Goal: Communication & Community: Answer question/provide support

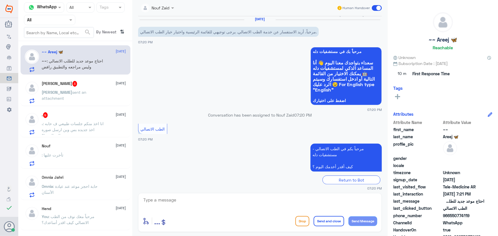
scroll to position [224, 0]
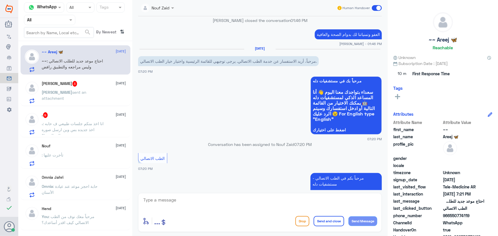
click at [84, 87] on div "[PERSON_NAME] 3 [DATE] [PERSON_NAME] sent an attachment" at bounding box center [84, 92] width 84 height 23
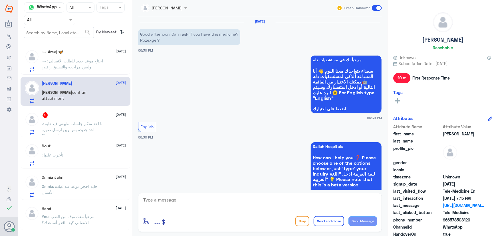
scroll to position [270, 0]
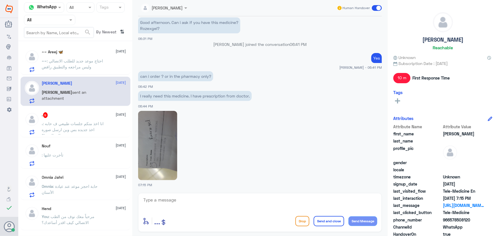
click at [102, 128] on span ": انا اخذ منكم جلسات طبيعي ف حابه اخذ جديده بس وين ارسل صوره الحواله هنا؟" at bounding box center [73, 129] width 62 height 17
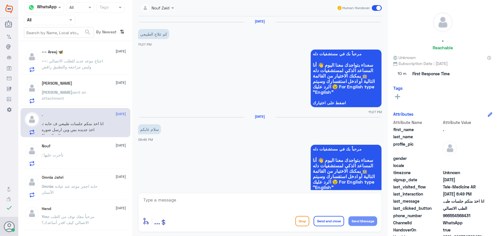
scroll to position [526, 0]
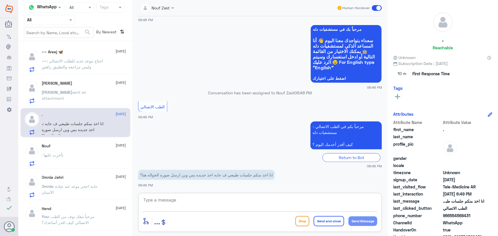
click at [195, 204] on textarea at bounding box center [260, 203] width 235 height 14
paste textarea "مرحباً معك نوف من الطب الاتصالي"
type textarea "مرحباً معك نوف من الطب الاتصالي"
drag, startPoint x: 362, startPoint y: 221, endPoint x: 308, endPoint y: 195, distance: 59.6
click at [360, 218] on button "Send Message" at bounding box center [363, 222] width 29 height 10
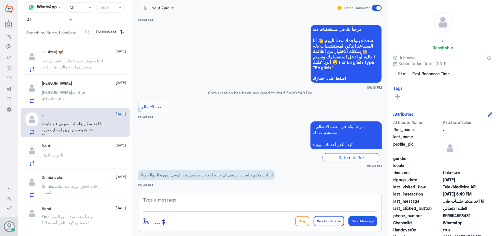
scroll to position [545, 0]
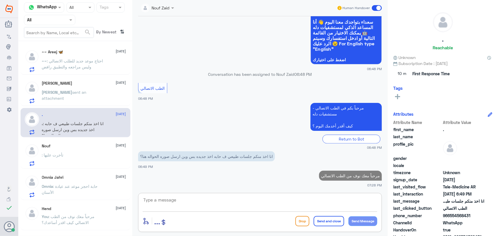
click at [197, 197] on textarea at bounding box center [260, 203] width 235 height 14
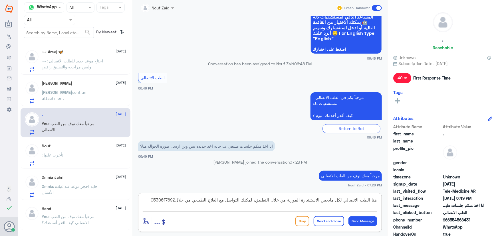
type textarea "هنا الطب الاتصالي لكل مايخص الاستشارة الفورية من خلال التطبيق، لمكنك التواصل مع…"
click at [325, 220] on button "Send and close" at bounding box center [329, 221] width 31 height 10
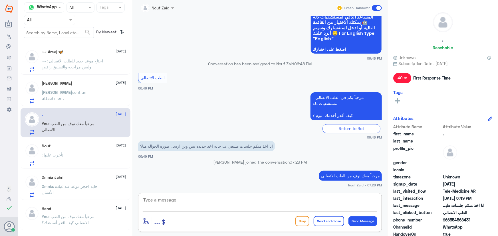
scroll to position [581, 0]
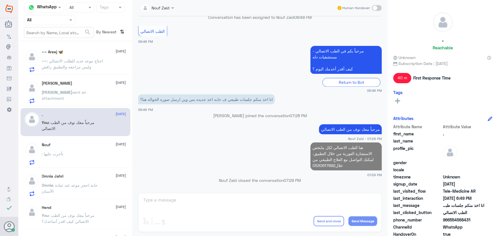
click at [83, 101] on p "[PERSON_NAME] sent an attachment" at bounding box center [74, 96] width 64 height 14
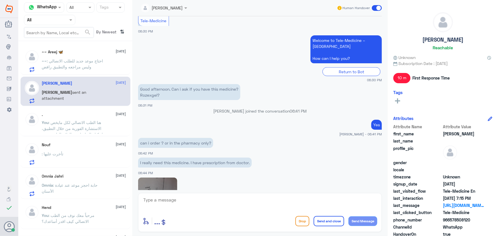
scroll to position [192, 0]
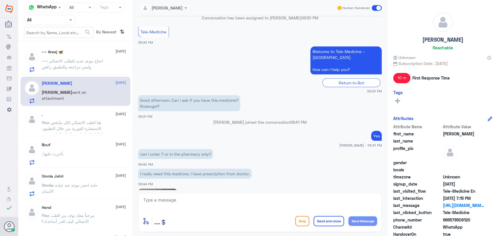
click at [77, 69] on span ": احتاج موعد جديد للطلب الانصالي وليس مراجعه والتطبيق رافض" at bounding box center [72, 64] width 61 height 11
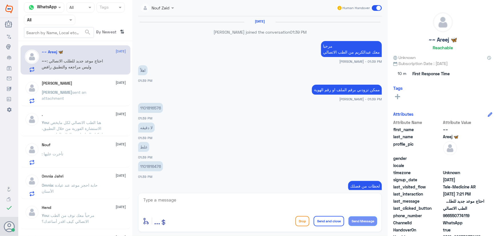
scroll to position [276, 0]
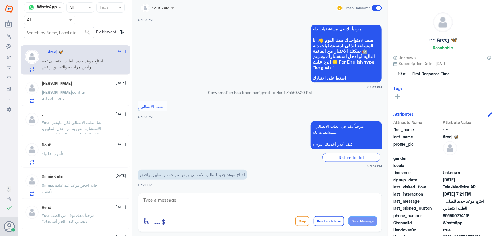
click at [50, 17] on div "Agent Filter All" at bounding box center [49, 20] width 51 height 10
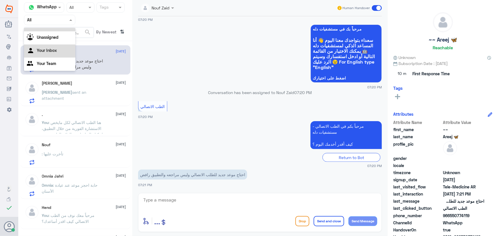
click at [49, 45] on div "Your Inbox" at bounding box center [49, 51] width 51 height 13
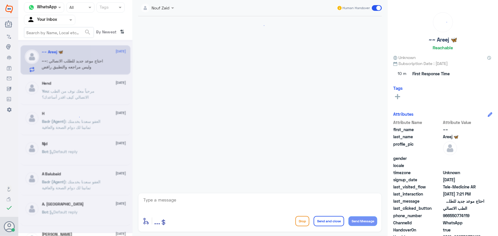
scroll to position [276, 0]
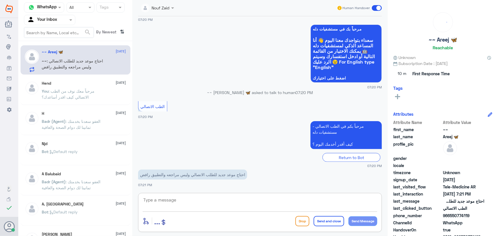
click at [188, 201] on textarea at bounding box center [260, 203] width 235 height 14
paste textarea "مرحباً معك نوف من الطب الاتصالي"
type textarea "مرحباً معك نوف من الطب الاتصالي"
click at [373, 221] on button "Send Message" at bounding box center [363, 222] width 29 height 10
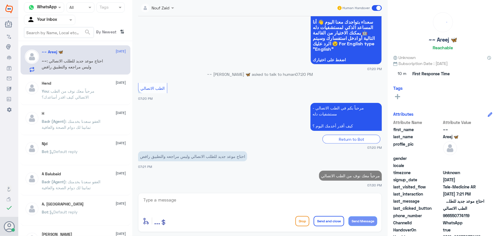
click at [302, 209] on textarea at bounding box center [260, 203] width 235 height 14
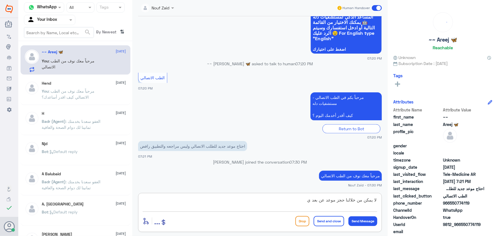
type textarea "لا يمكن من خلالنا حجز موعد عن بعد"
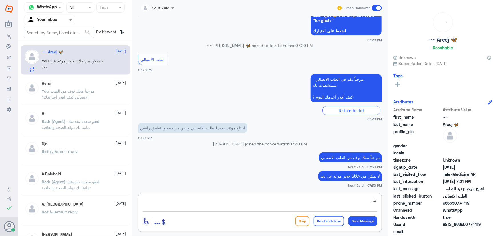
type textarea "ه"
click at [179, 202] on textarea at bounding box center [260, 203] width 235 height 14
paste textarea "يرجى التأكد من تحديث التطبيق"
type textarea "يرجى التأكد من تحديث التطبيق"
click at [361, 220] on button "Send Message" at bounding box center [363, 222] width 29 height 10
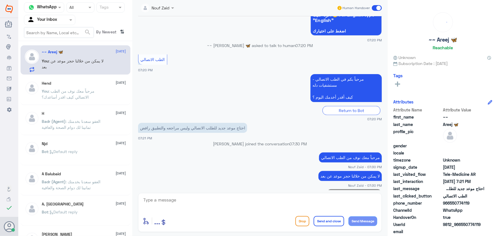
scroll to position [330, 0]
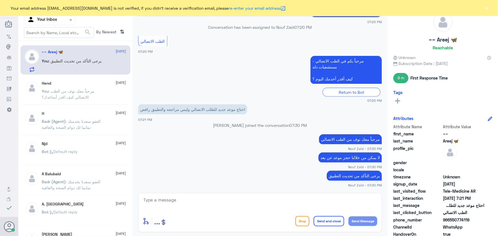
scroll to position [287, 0]
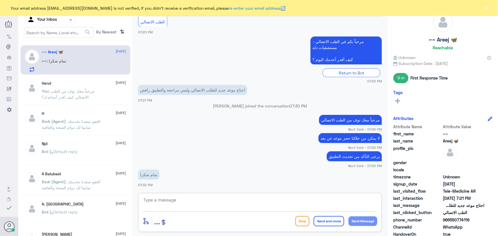
click at [184, 202] on textarea at bounding box center [260, 203] width 235 height 14
click at [489, 7] on button "×" at bounding box center [487, 8] width 6 height 6
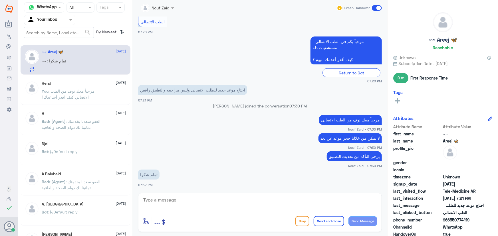
click at [375, 8] on span at bounding box center [377, 8] width 10 height 6
click at [0, 0] on input "checkbox" at bounding box center [0, 0] width 0 height 0
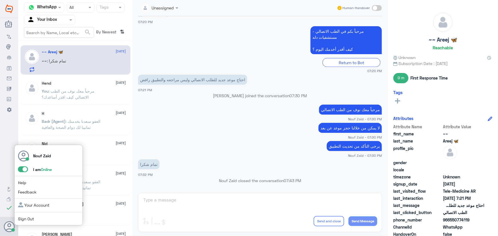
click at [24, 169] on span at bounding box center [23, 170] width 10 height 6
click at [0, 0] on input "checkbox" at bounding box center [0, 0] width 0 height 0
